Goal: Navigation & Orientation: Find specific page/section

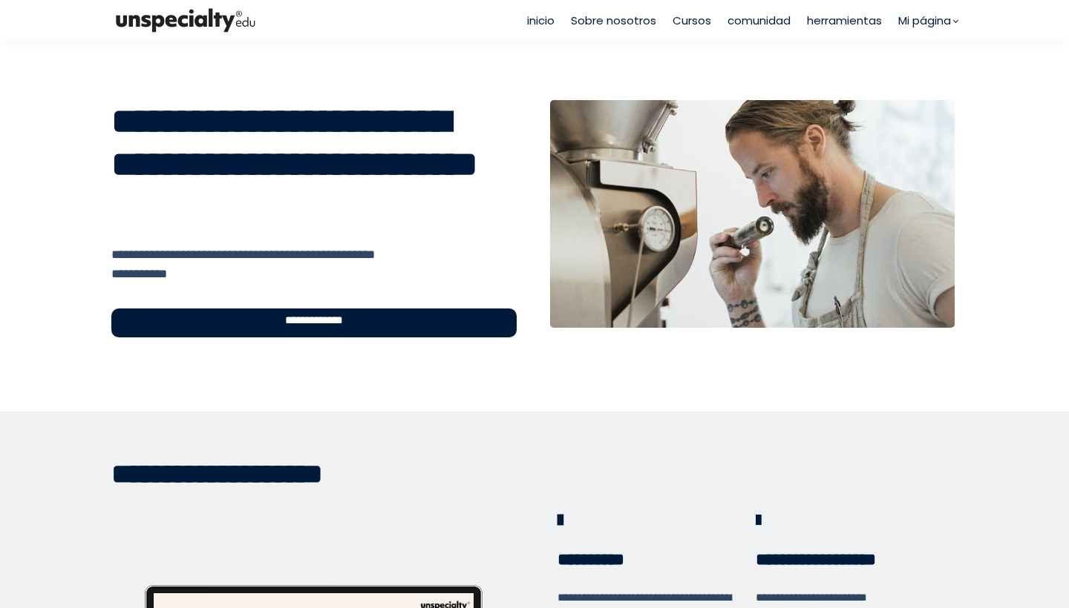
click at [691, 19] on span "Cursos" at bounding box center [691, 20] width 39 height 17
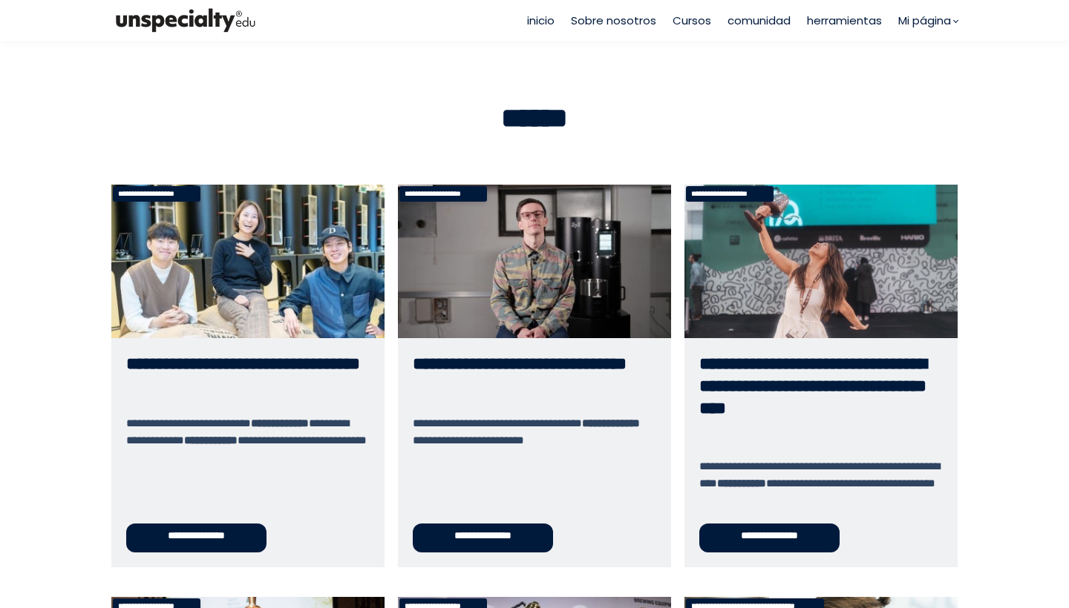
click at [695, 25] on span "Cursos" at bounding box center [691, 20] width 39 height 17
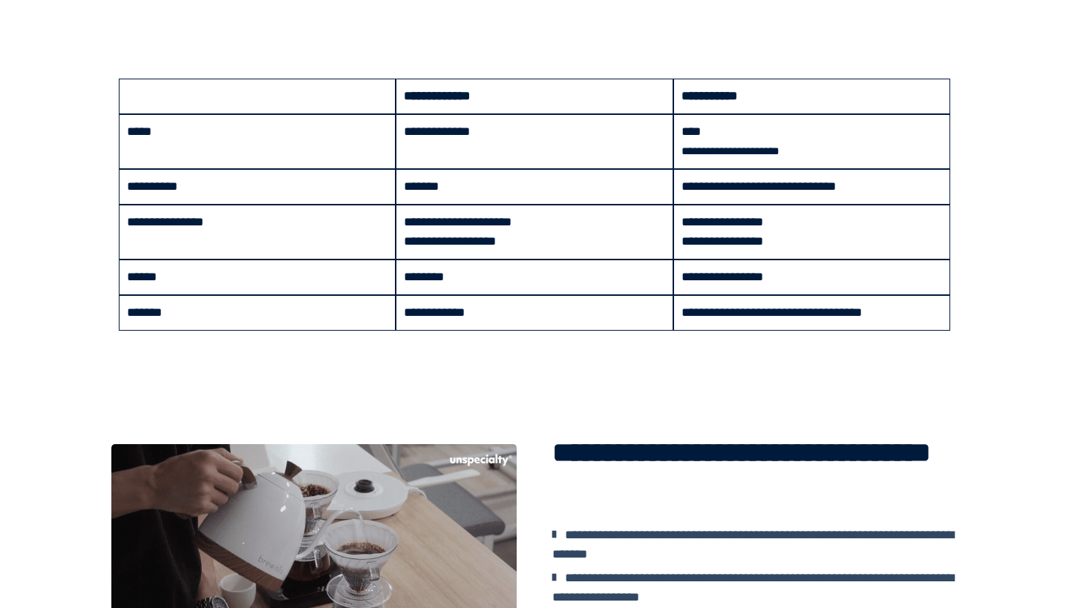
scroll to position [1527, 0]
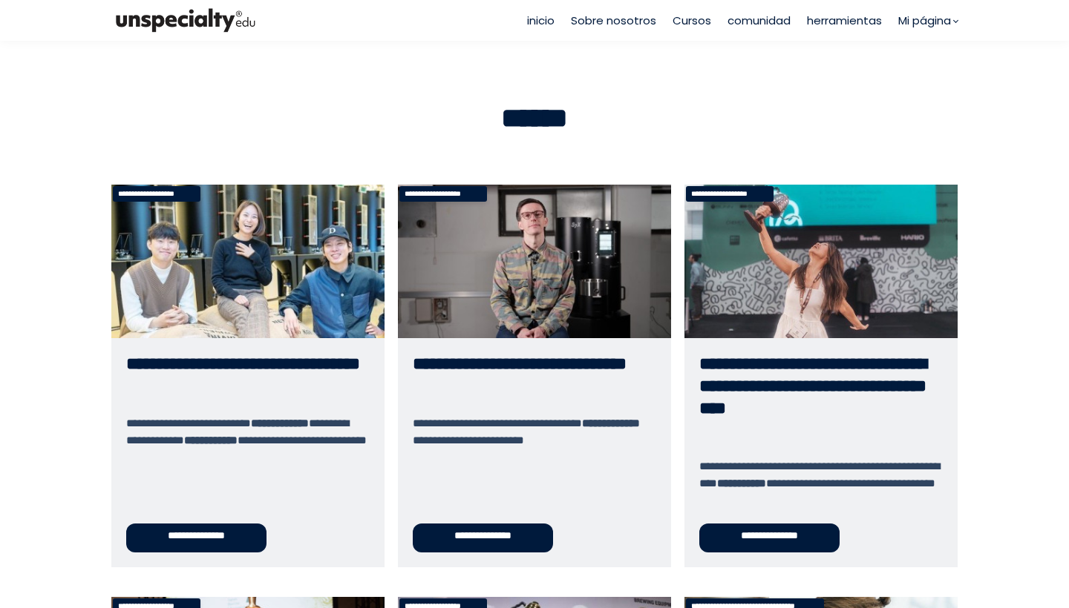
click at [531, 19] on span "inicio" at bounding box center [540, 20] width 27 height 17
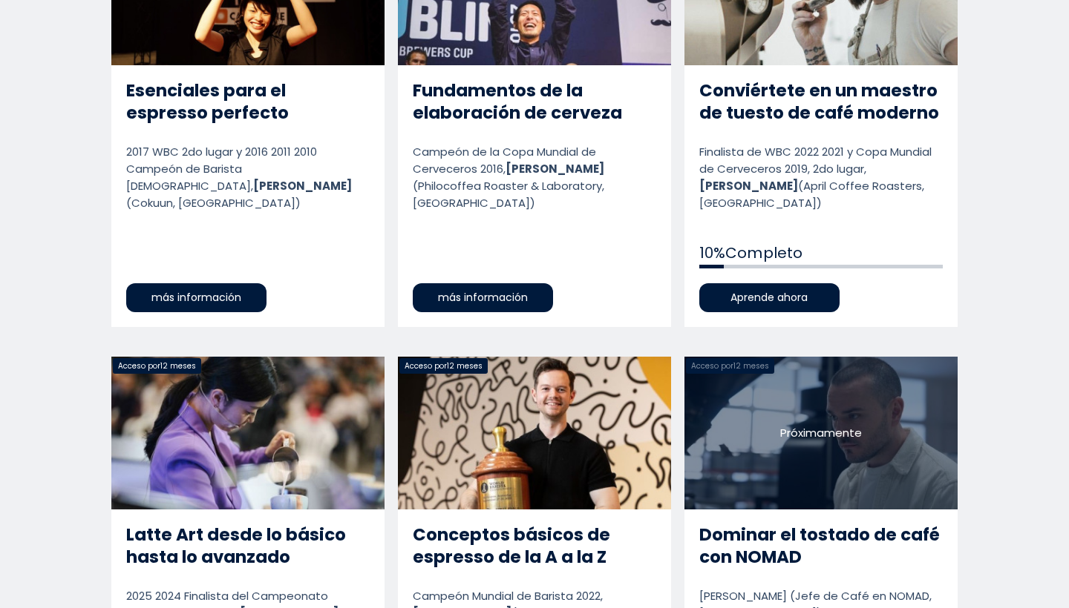
scroll to position [1433, 0]
